Goal: Communication & Community: Answer question/provide support

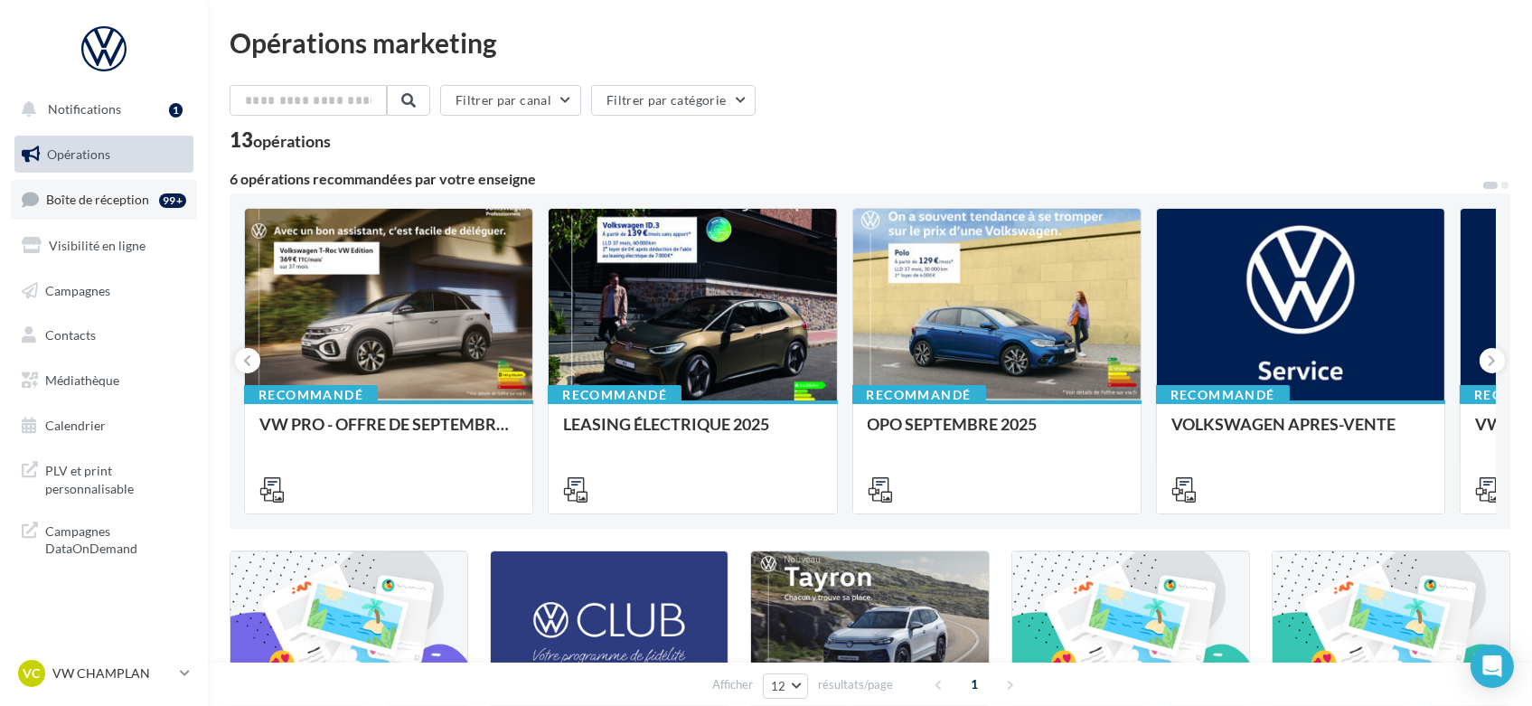
click at [66, 193] on span "Boîte de réception" at bounding box center [97, 199] width 103 height 15
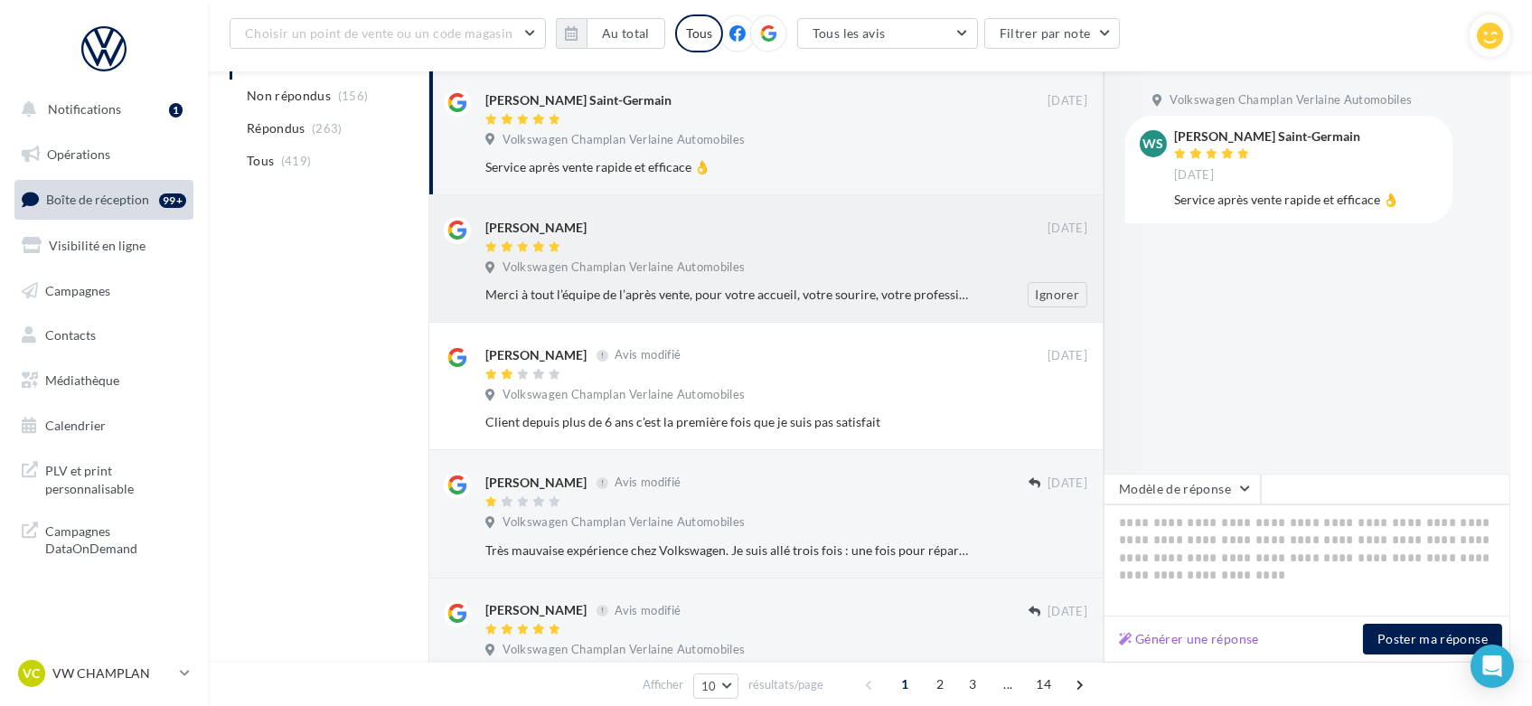
scroll to position [300, 0]
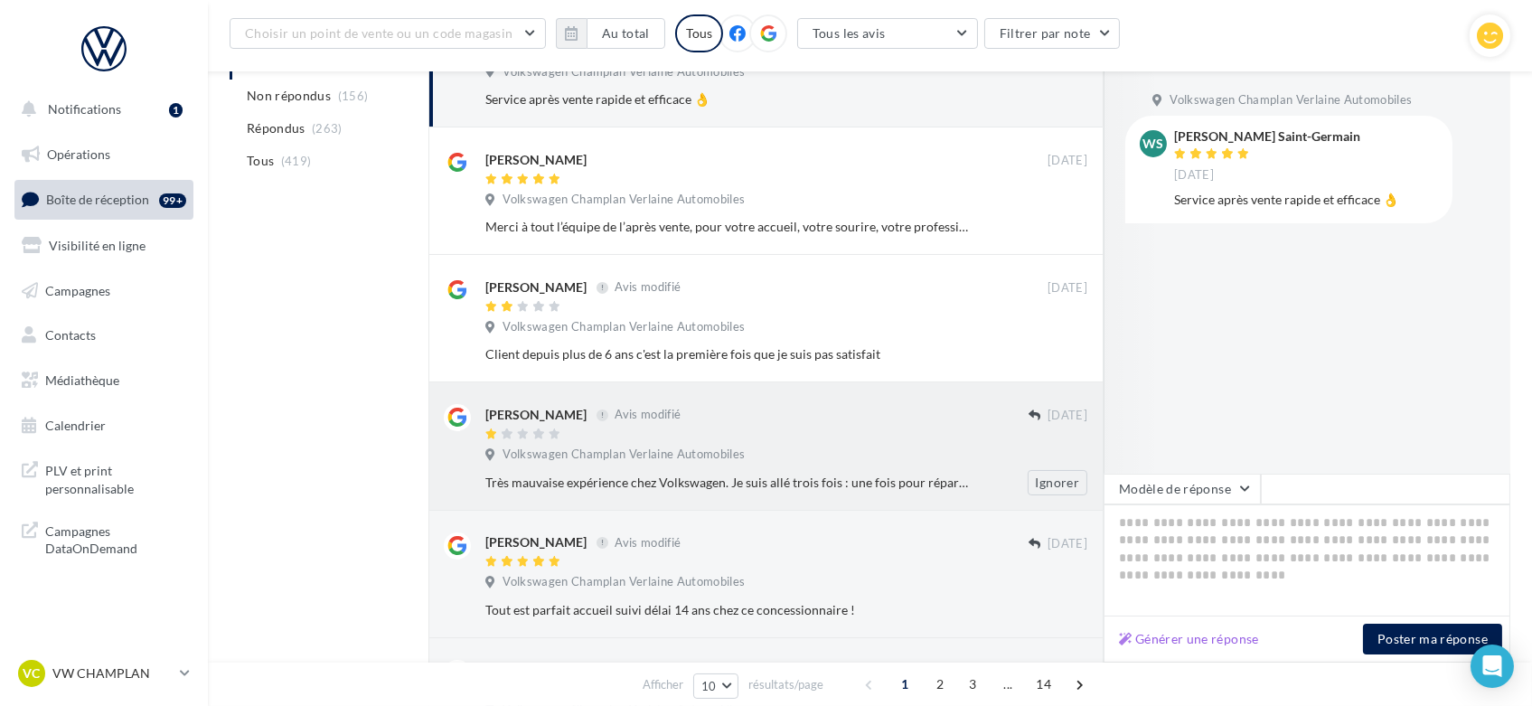
click at [911, 479] on div "Très mauvaise expérience chez Volkswagen. Je suis allé trois fois : une fois po…" at bounding box center [727, 483] width 485 height 18
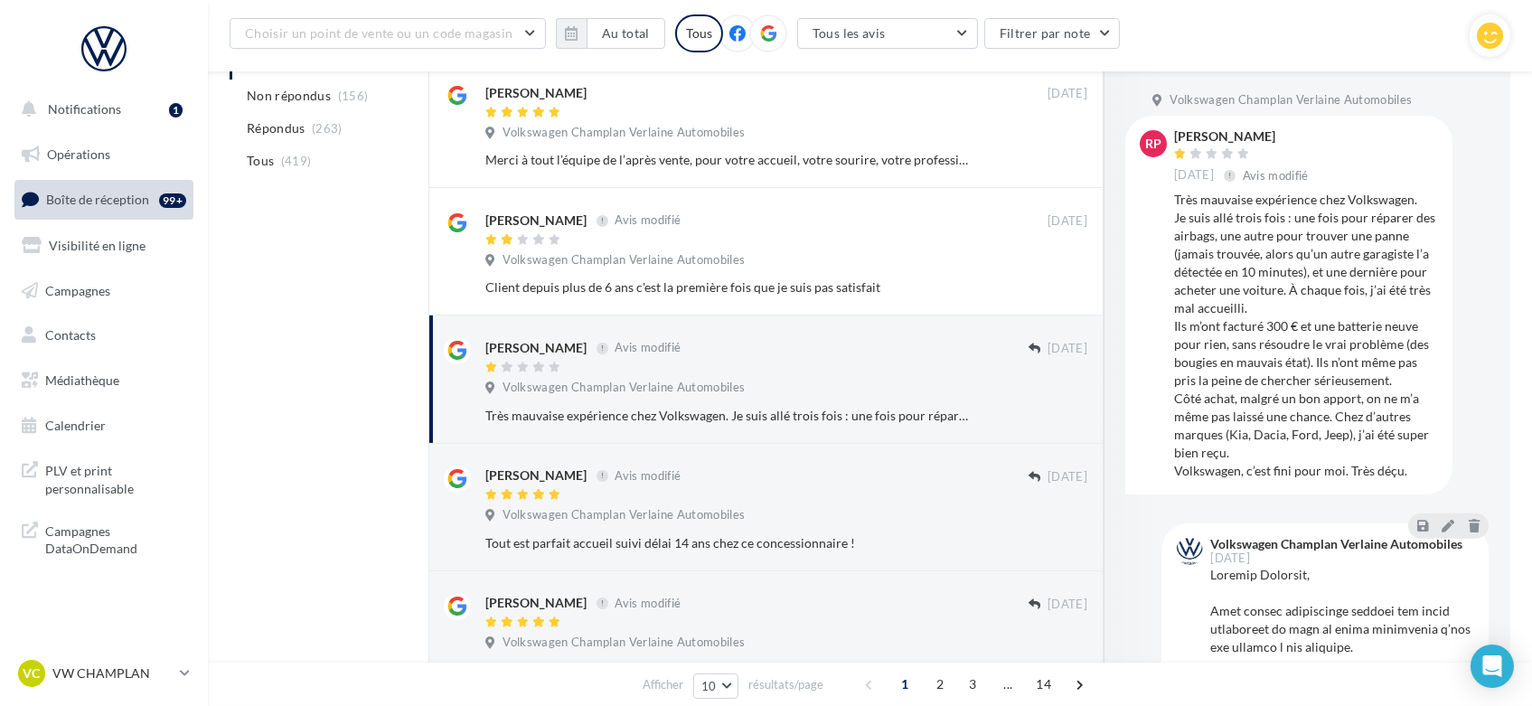
scroll to position [0, 0]
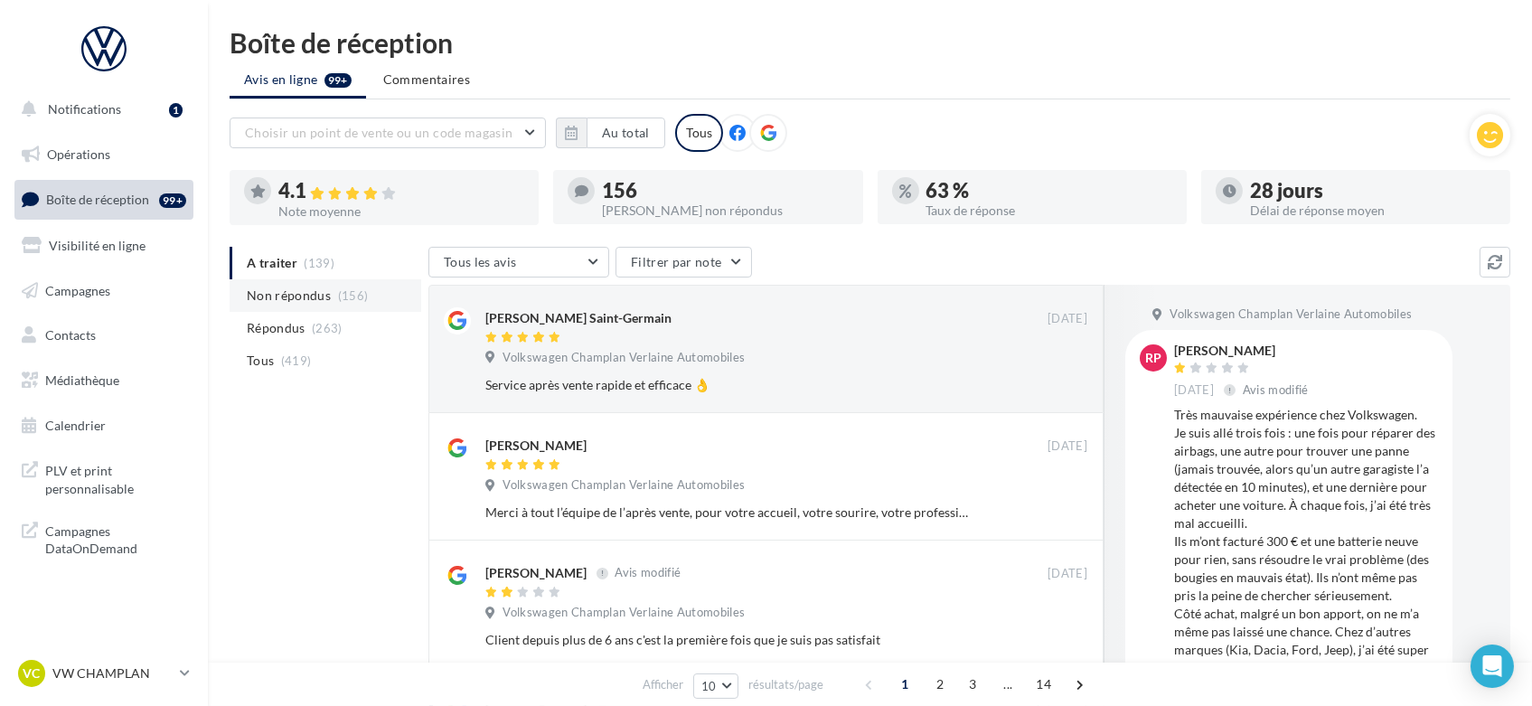
click at [265, 301] on span "Non répondus" at bounding box center [289, 296] width 84 height 18
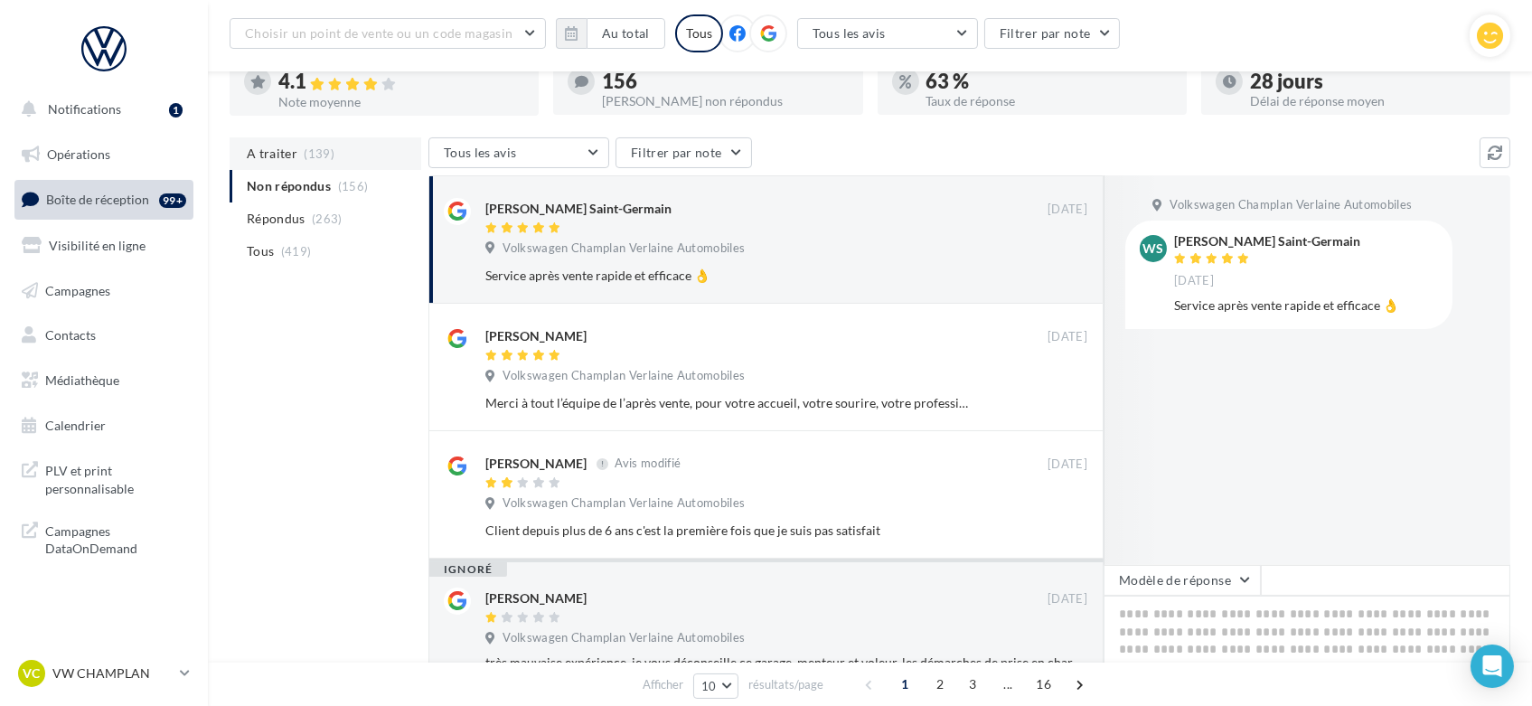
scroll to position [123, 0]
click at [317, 153] on span "(139)" at bounding box center [320, 154] width 31 height 14
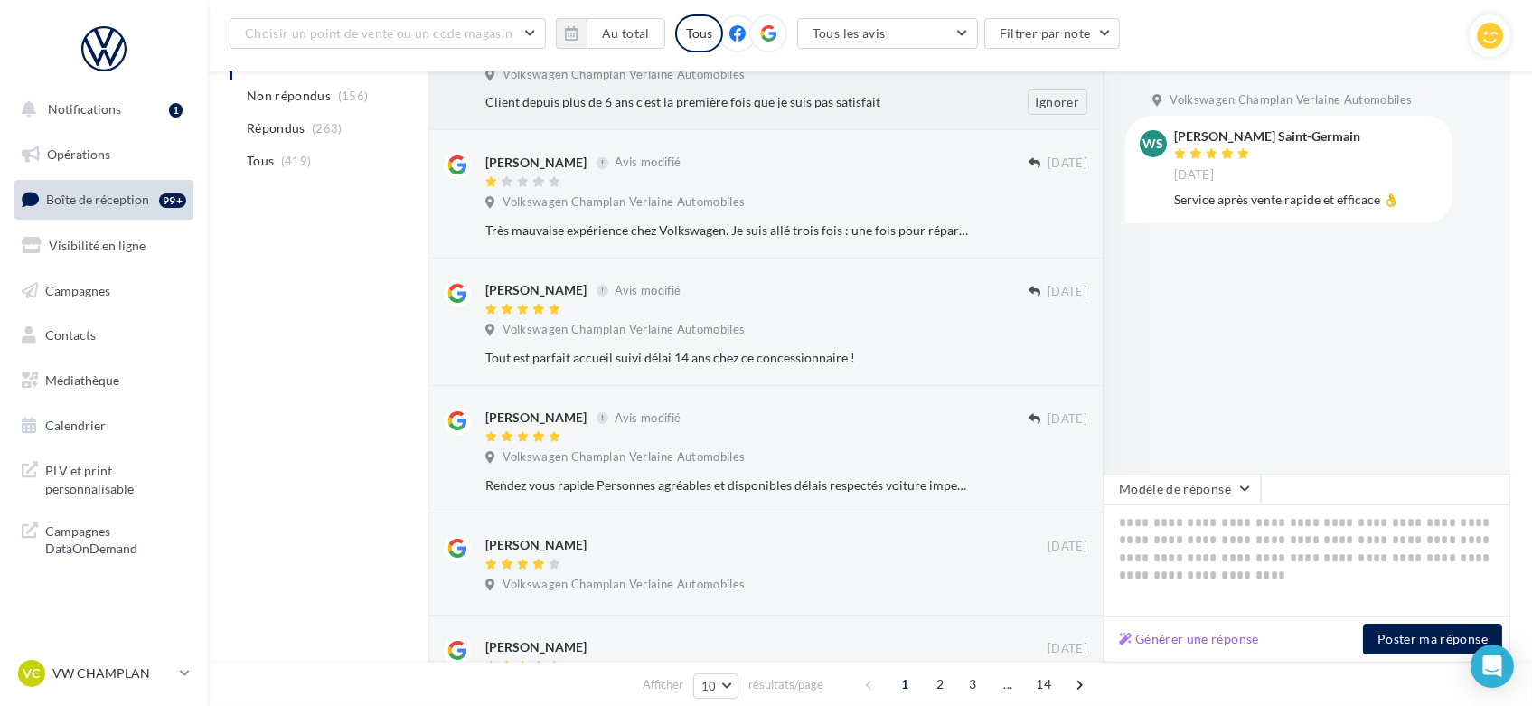
scroll to position [507, 0]
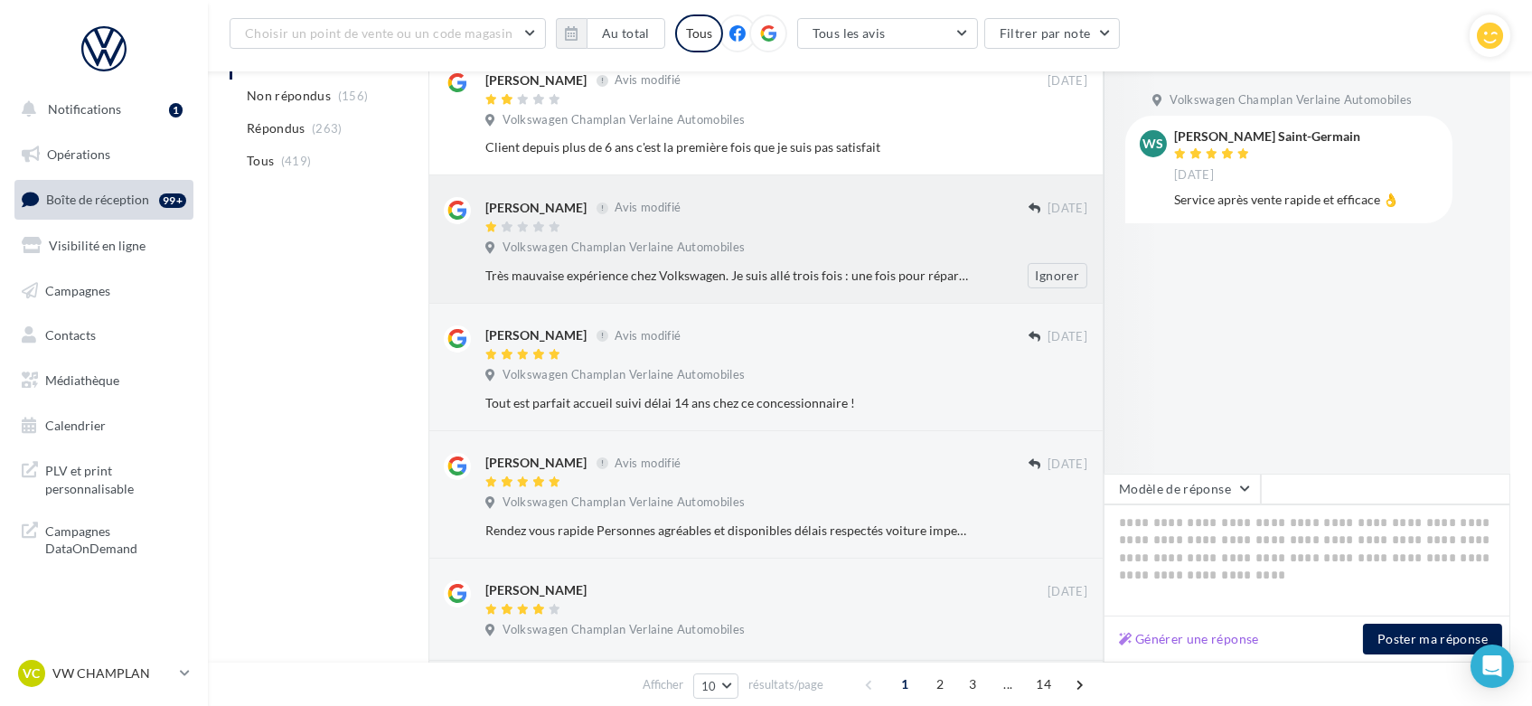
click at [820, 240] on div "Volkswagen Champlan Verlaine Automobiles" at bounding box center [786, 250] width 602 height 20
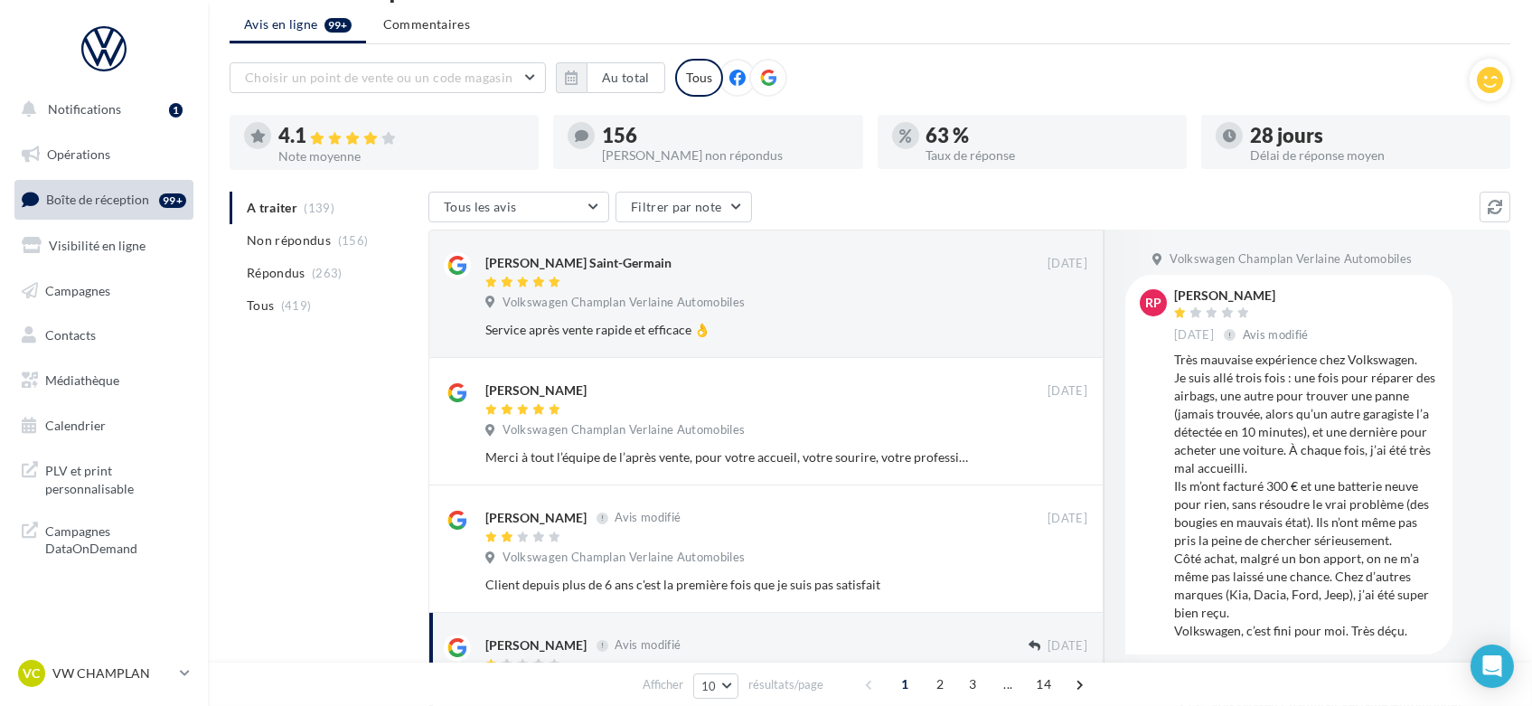
scroll to position [53, 0]
